Goal: Task Accomplishment & Management: Use online tool/utility

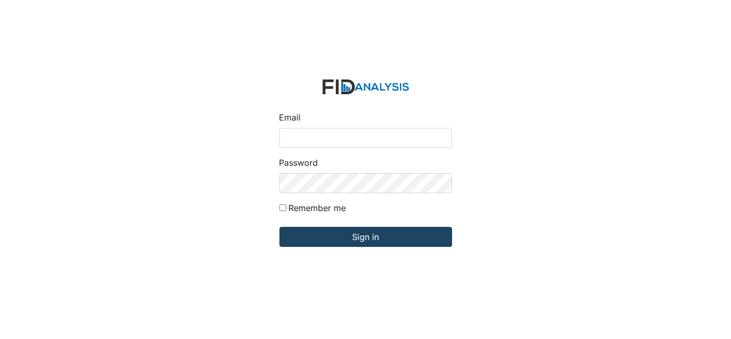
type input "[EMAIL_ADDRESS][DOMAIN_NAME]"
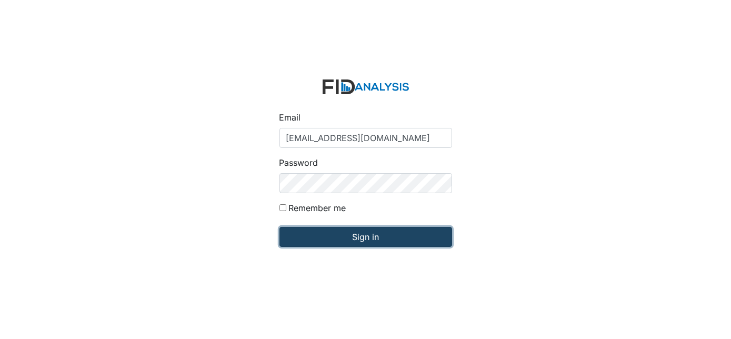
click at [344, 239] on input "Sign in" at bounding box center [366, 237] width 173 height 20
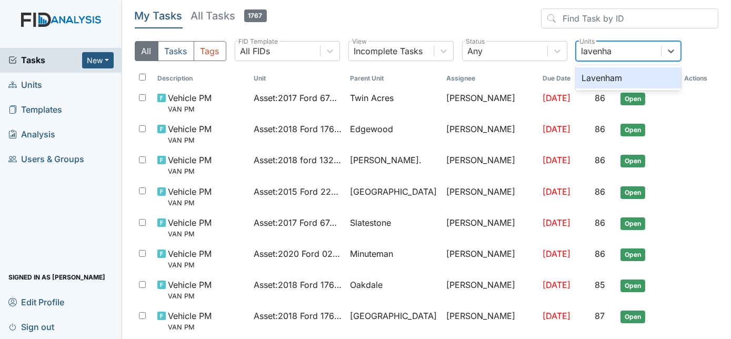
type input "lavenham"
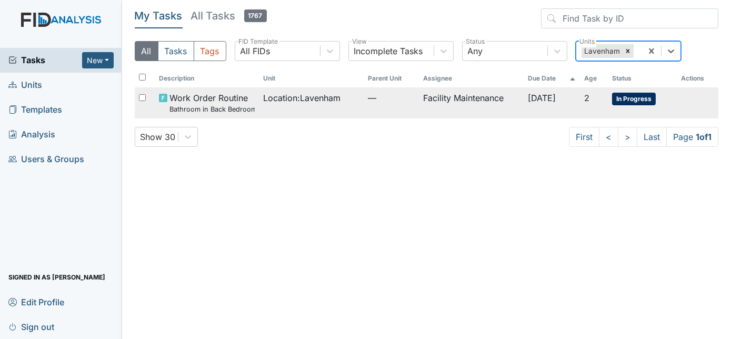
click at [491, 102] on td "Facility Maintenance" at bounding box center [471, 102] width 104 height 31
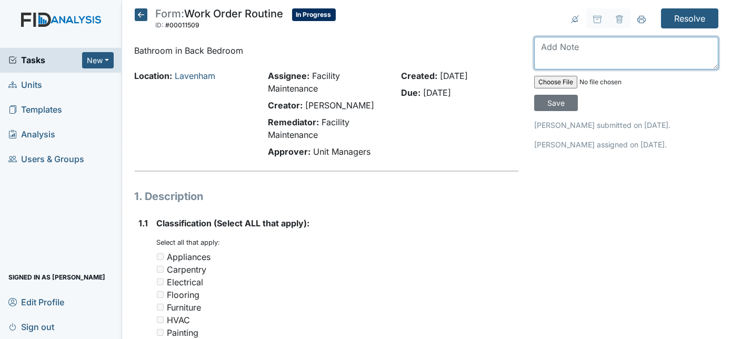
click at [562, 47] on textarea at bounding box center [626, 53] width 184 height 33
type textarea "water back on repaired pump inside of tank nowater leak"
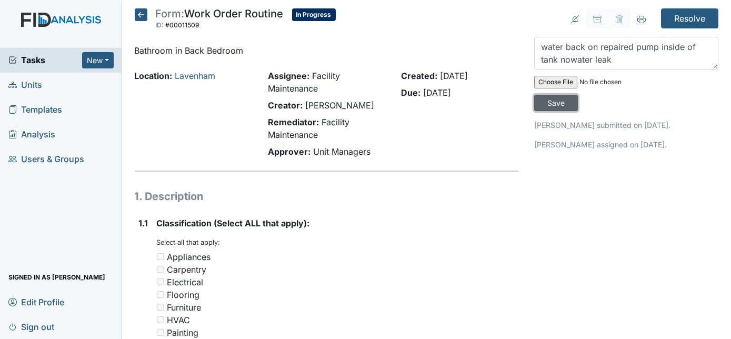
click at [578, 95] on input "Save" at bounding box center [556, 103] width 44 height 16
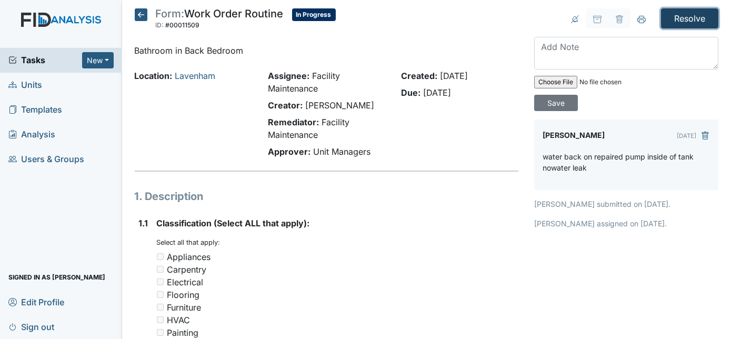
click at [682, 18] on input "Resolve" at bounding box center [689, 18] width 57 height 20
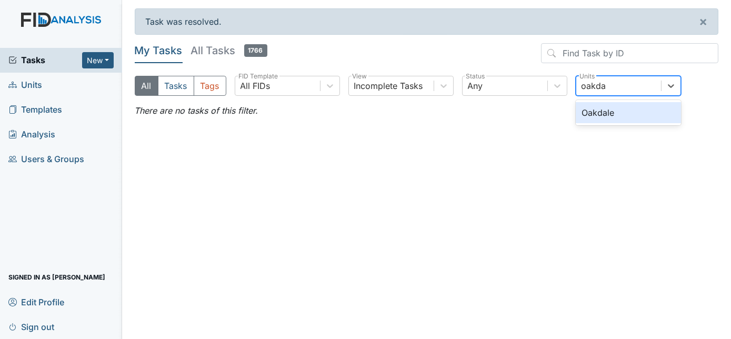
type input "oakdal"
click at [657, 114] on div "Oakdale" at bounding box center [628, 112] width 105 height 21
